Goal: Transaction & Acquisition: Download file/media

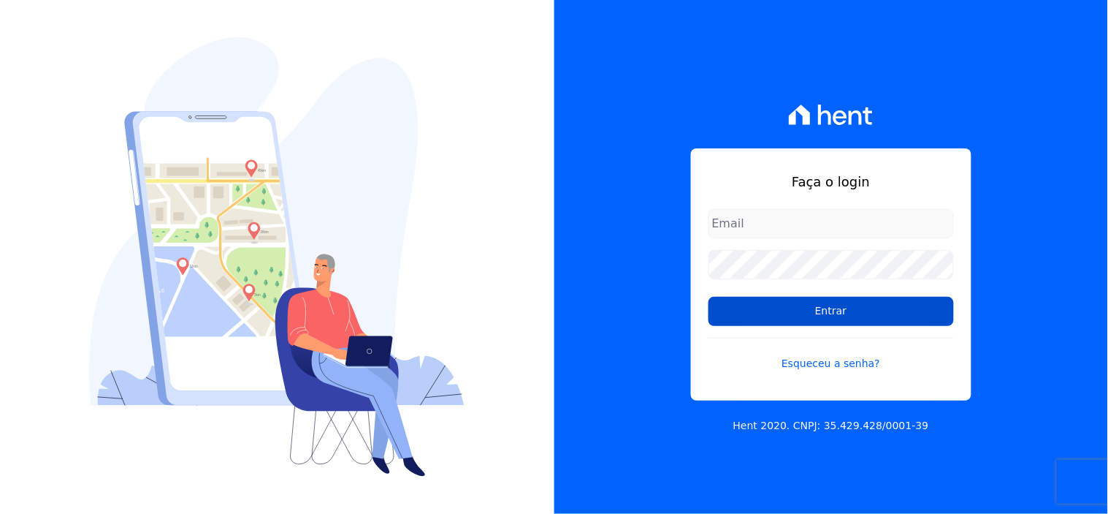
type input "[EMAIL_ADDRESS][DOMAIN_NAME]"
click at [899, 308] on input "Entrar" at bounding box center [831, 311] width 245 height 29
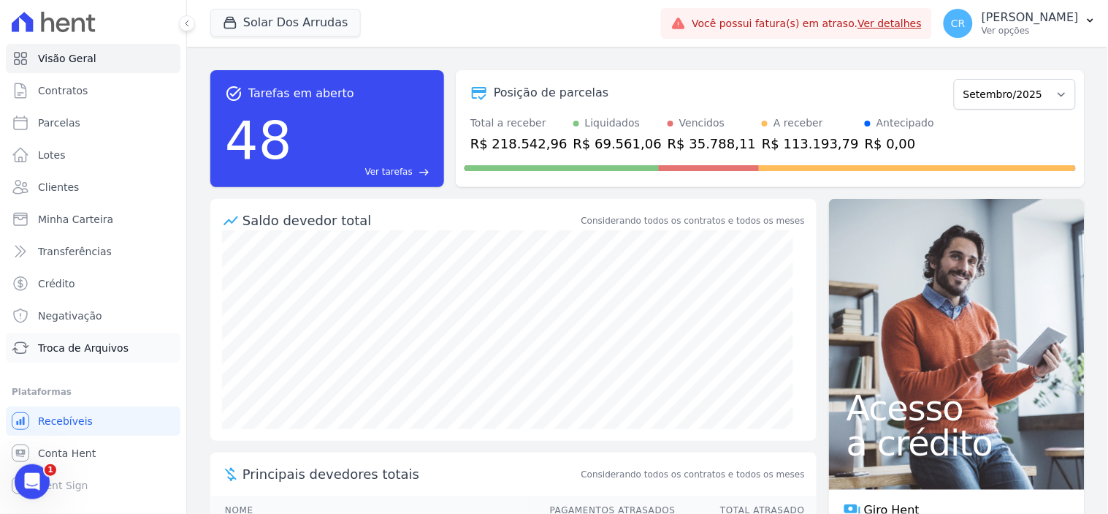
click at [102, 337] on link "Troca de Arquivos" at bounding box center [93, 347] width 175 height 29
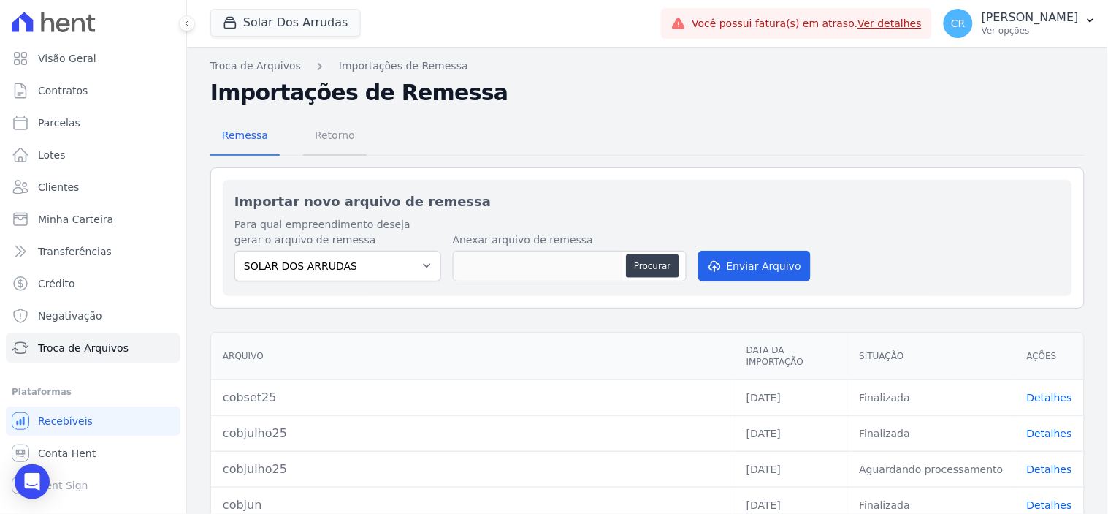
click at [337, 136] on span "Retorno" at bounding box center [335, 135] width 58 height 29
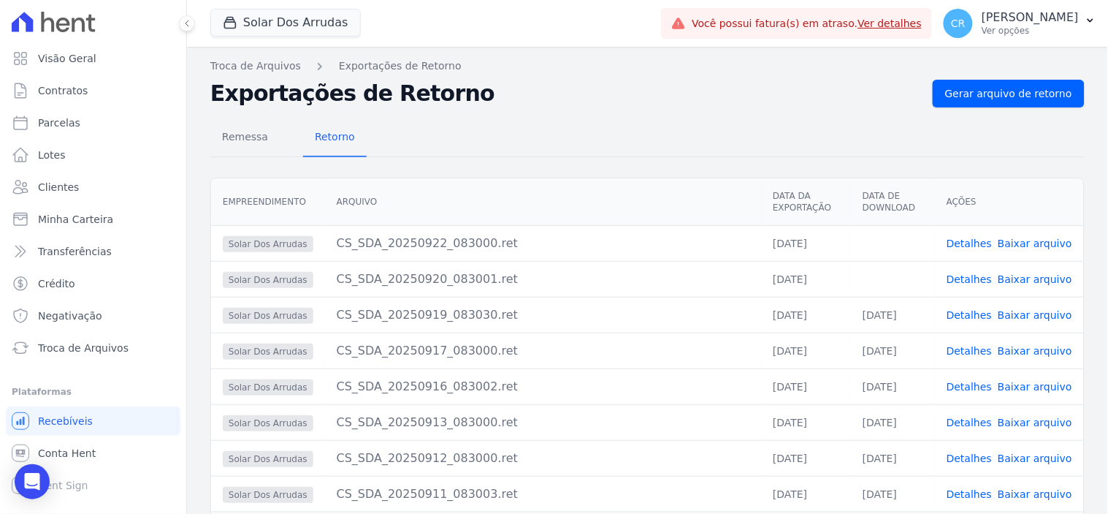
click at [1031, 280] on link "Baixar arquivo" at bounding box center [1035, 279] width 75 height 12
click at [1031, 245] on link "Baixar arquivo" at bounding box center [1035, 243] width 75 height 12
